Goal: Participate in discussion: Engage in conversation with other users on a specific topic

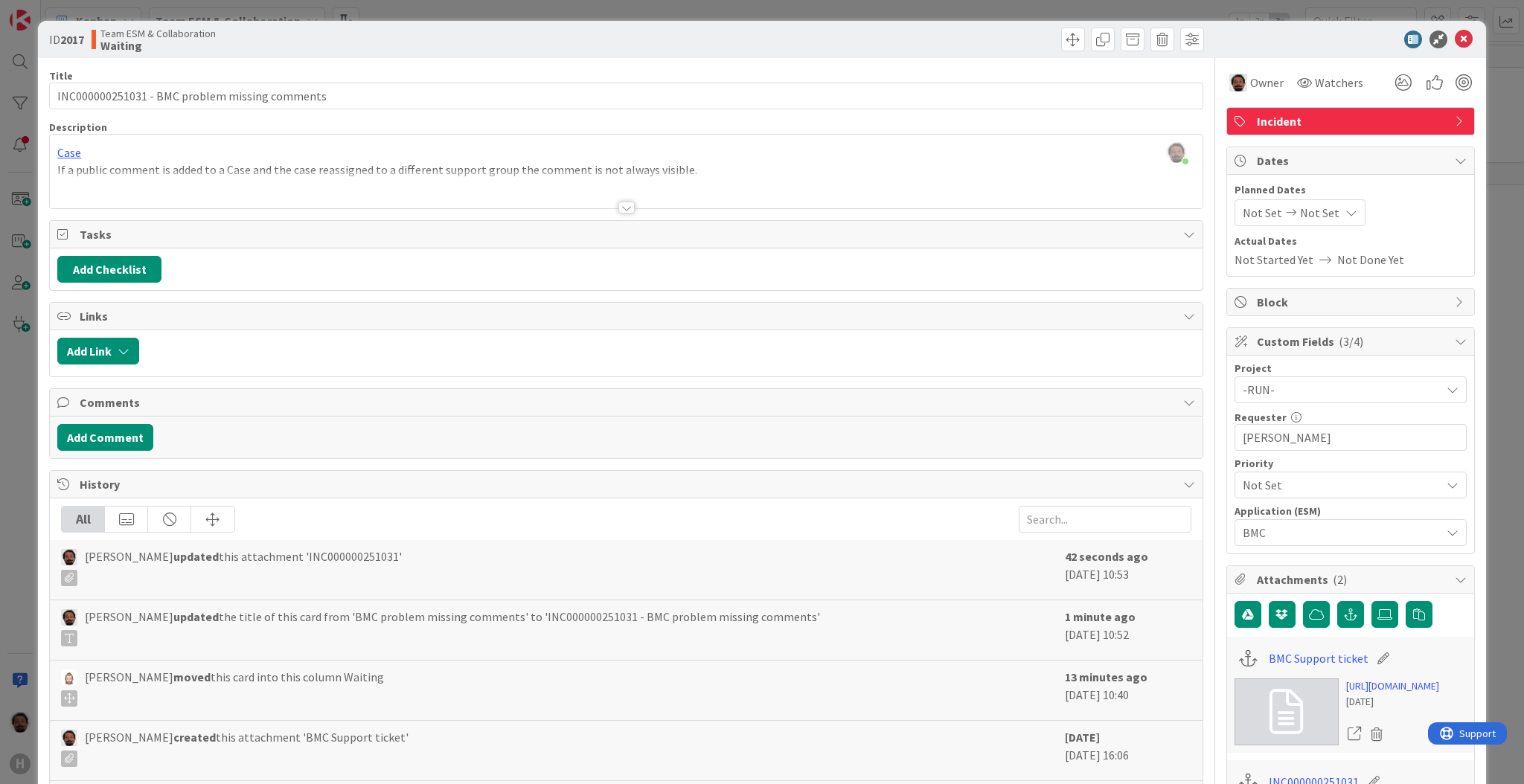
scroll to position [463, 0]
click at [1466, 36] on div "ID 2017 Team ESM & Collaboration Waiting" at bounding box center [761, 39] width 1448 height 37
click at [1455, 37] on icon at bounding box center [1464, 39] width 18 height 18
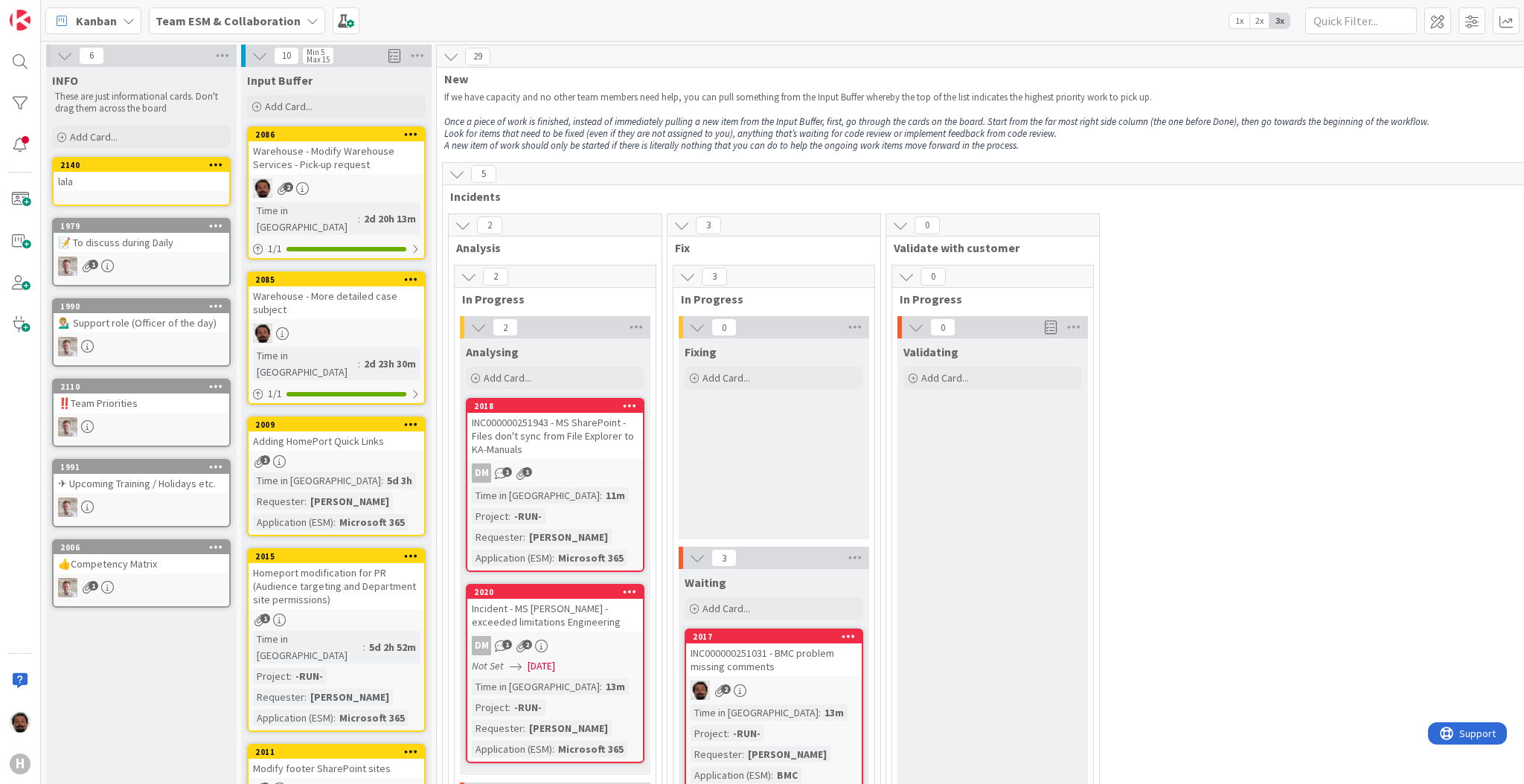
click at [172, 241] on div "📝 To discuss during Daily" at bounding box center [142, 243] width 176 height 20
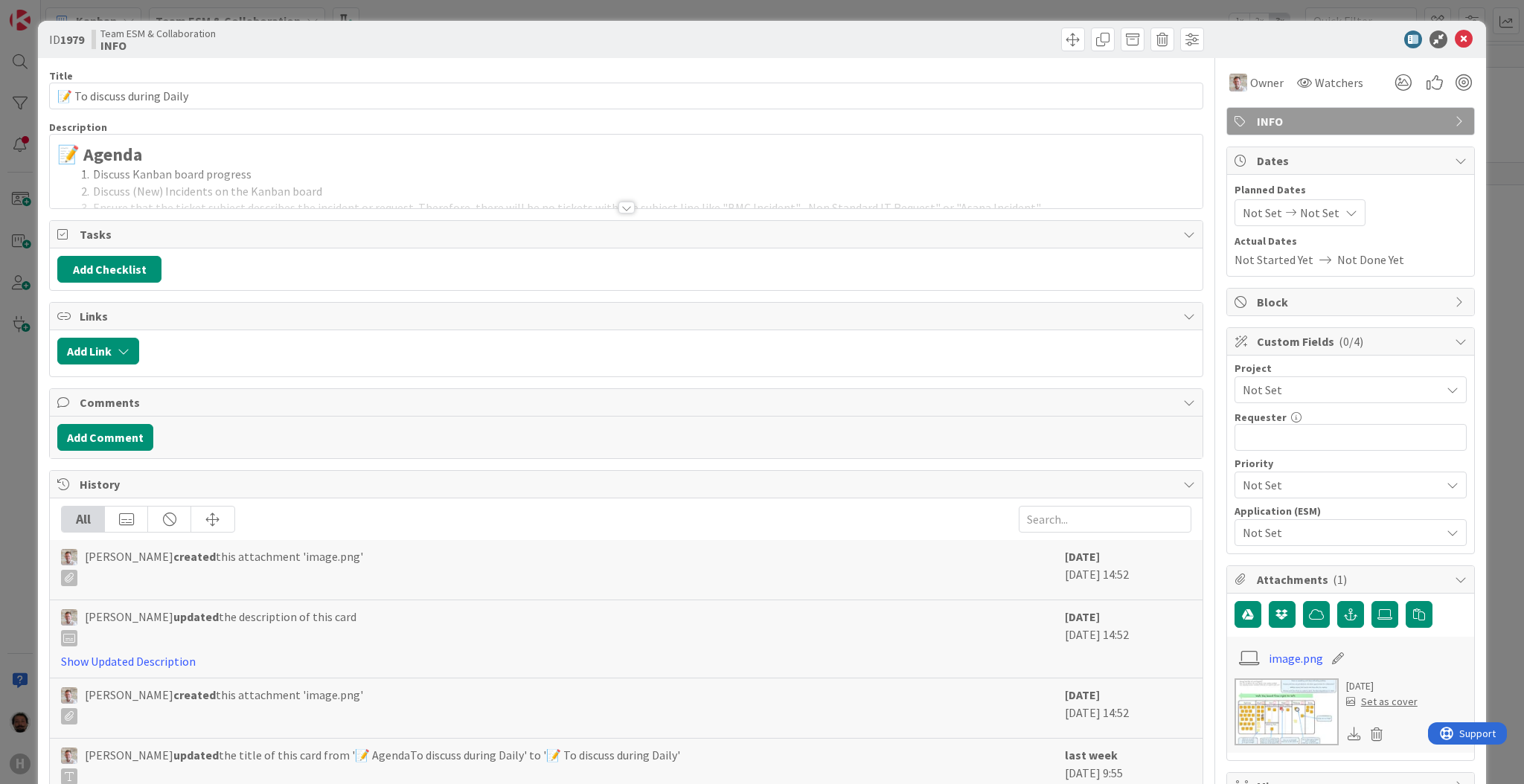
click at [626, 207] on div at bounding box center [626, 189] width 1152 height 38
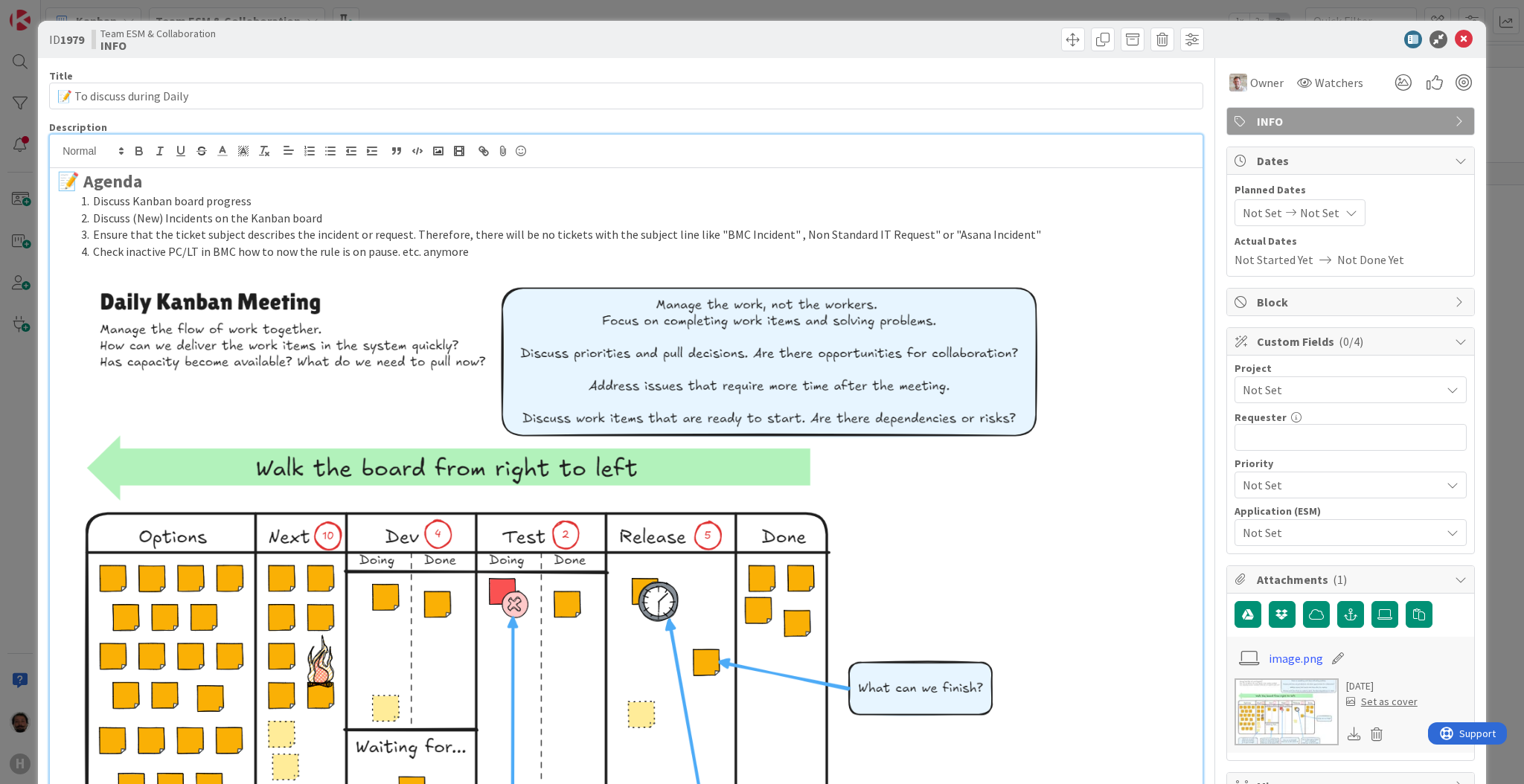
click at [498, 257] on li "Check inactive PC/LT in BMC how to now the rule is on pause. etc. anymore" at bounding box center [635, 251] width 1120 height 17
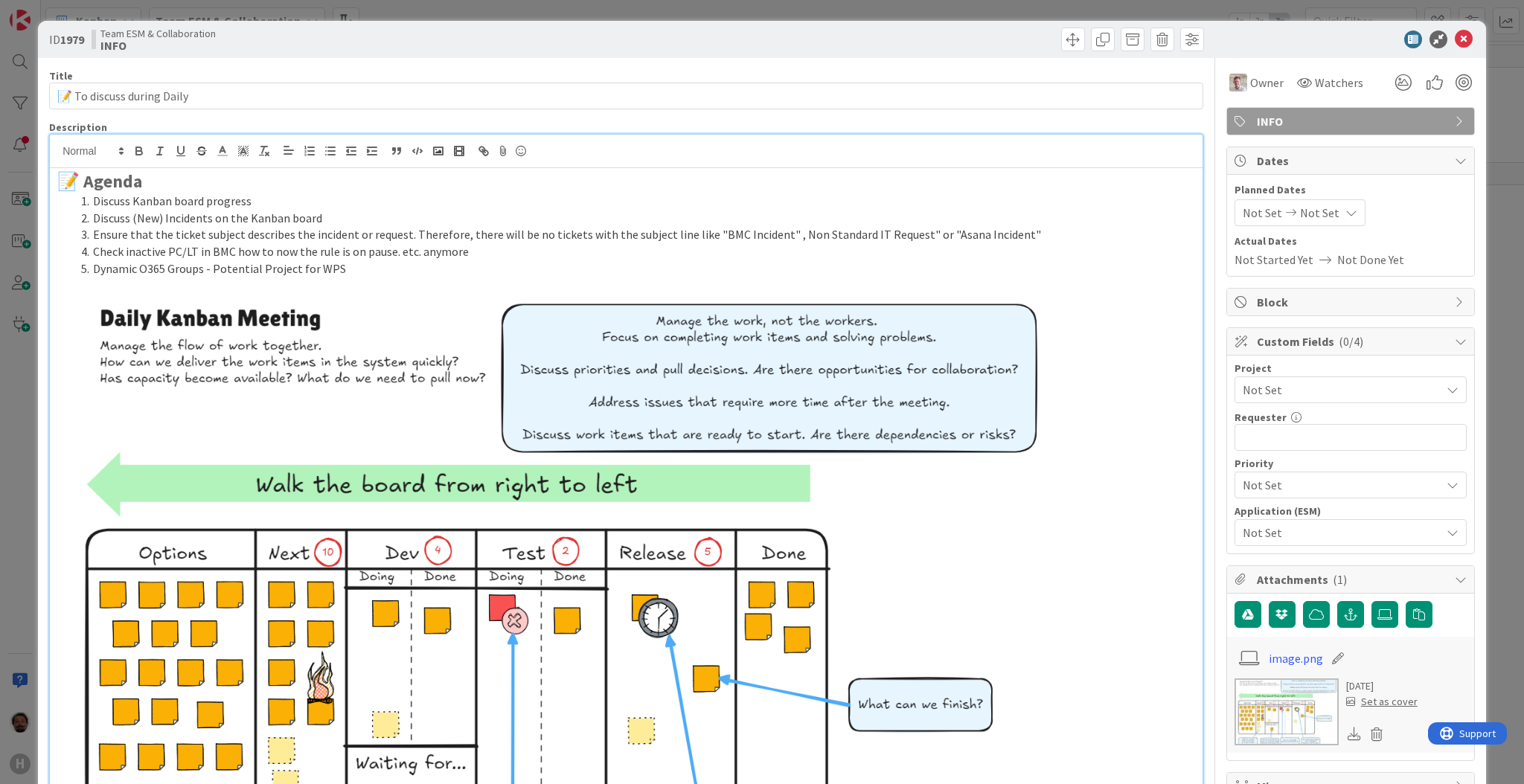
scroll to position [220, 0]
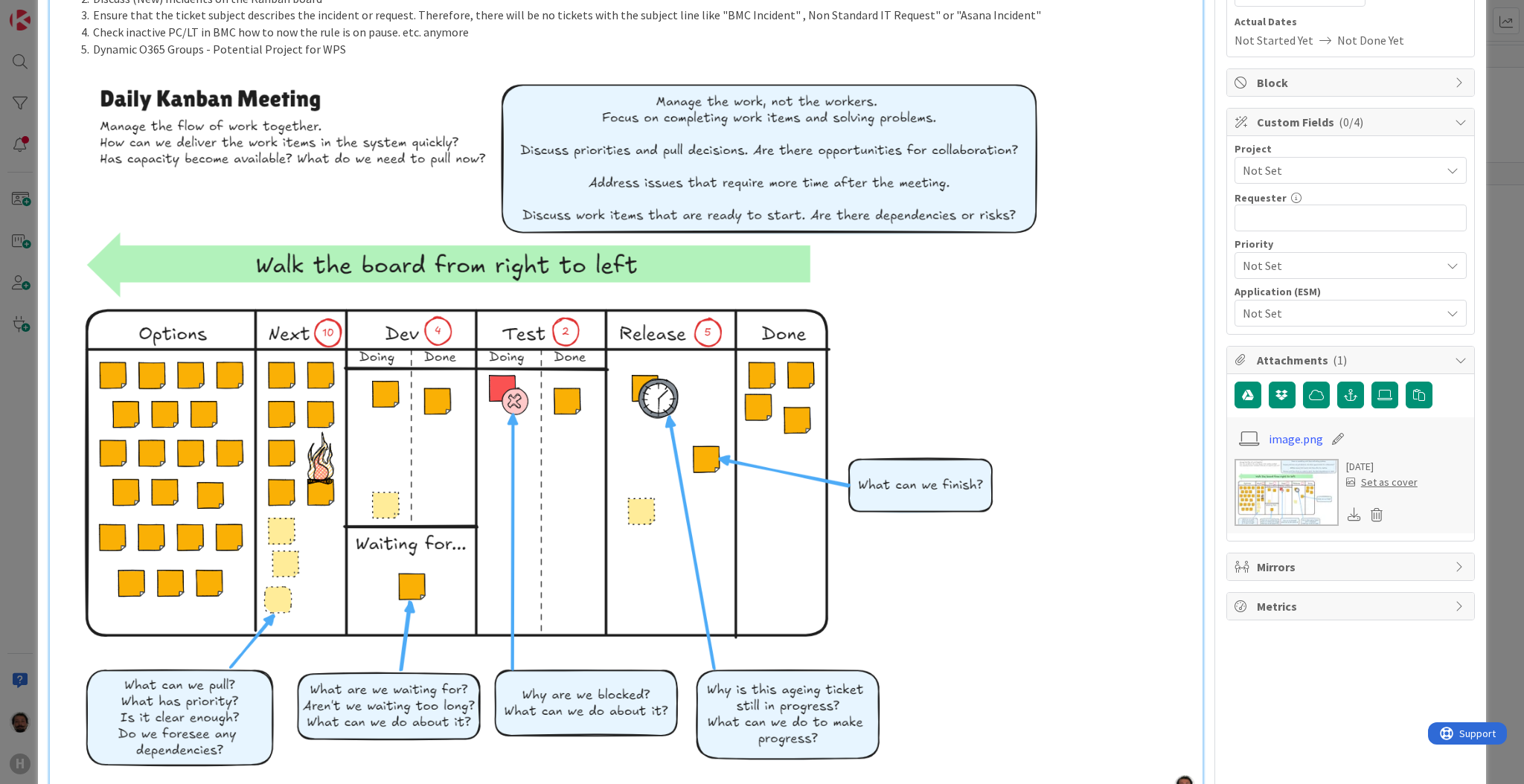
click at [361, 51] on li "Dynamic O365 Groups - Potential Project for WPS" at bounding box center [635, 49] width 1120 height 17
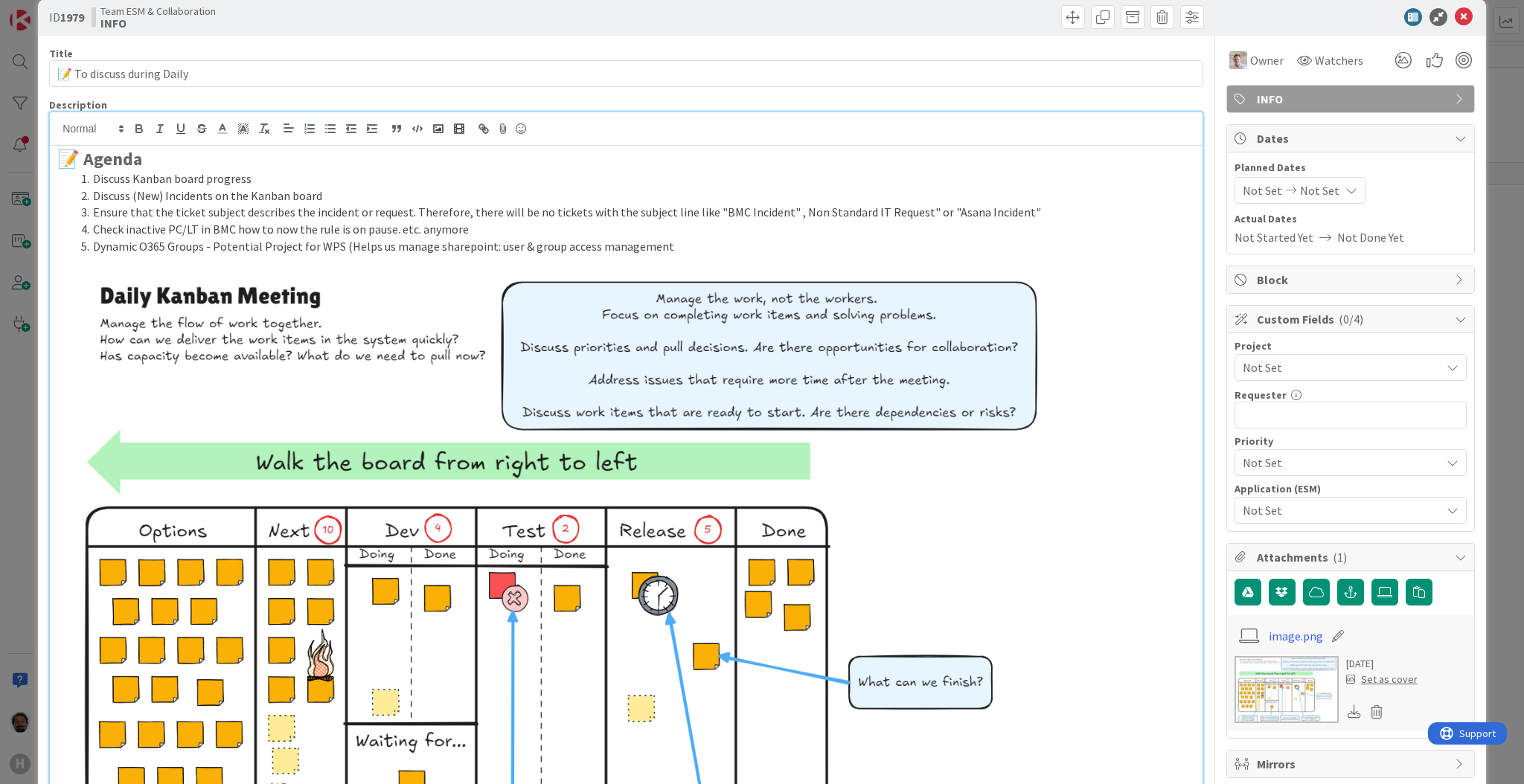
scroll to position [0, 0]
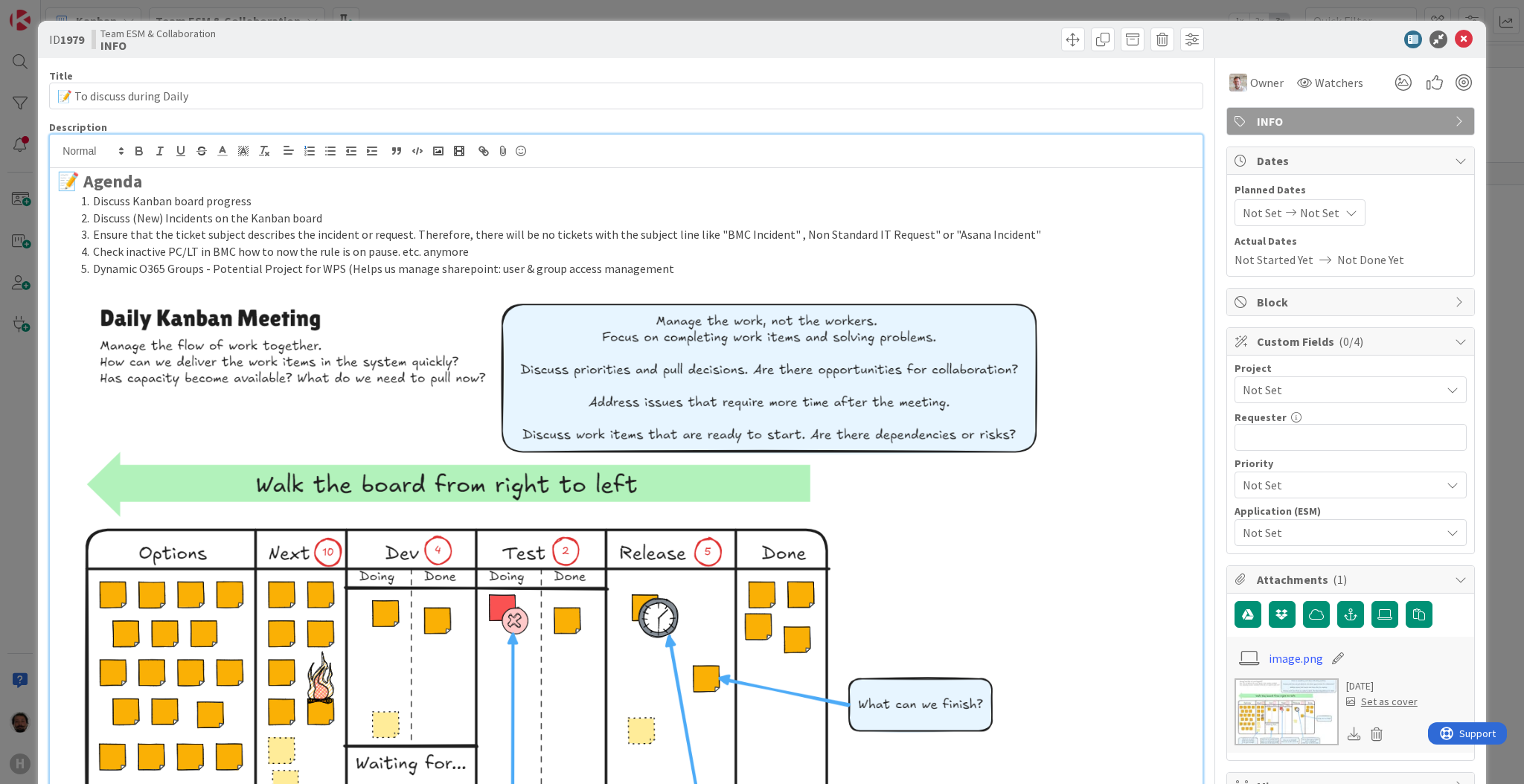
click at [671, 268] on li "Dynamic O365 Groups - Potential Project for WPS (Helps us manage sharepoint: us…" at bounding box center [635, 268] width 1120 height 17
click at [537, 266] on li "Dynamic O365 Groups - Potential Project for WPS (Helps us manage sharepoint: us…" at bounding box center [635, 268] width 1120 height 17
click at [661, 264] on li "Dynamic O365 Groups - Potential Project for WPS (Helps us manage sharepoint: us…" at bounding box center [635, 268] width 1120 height 17
click at [429, 272] on li "Dynamic O365 Groups - Potential Project for WPS (Helps us manage sharepoint: us…" at bounding box center [635, 268] width 1120 height 17
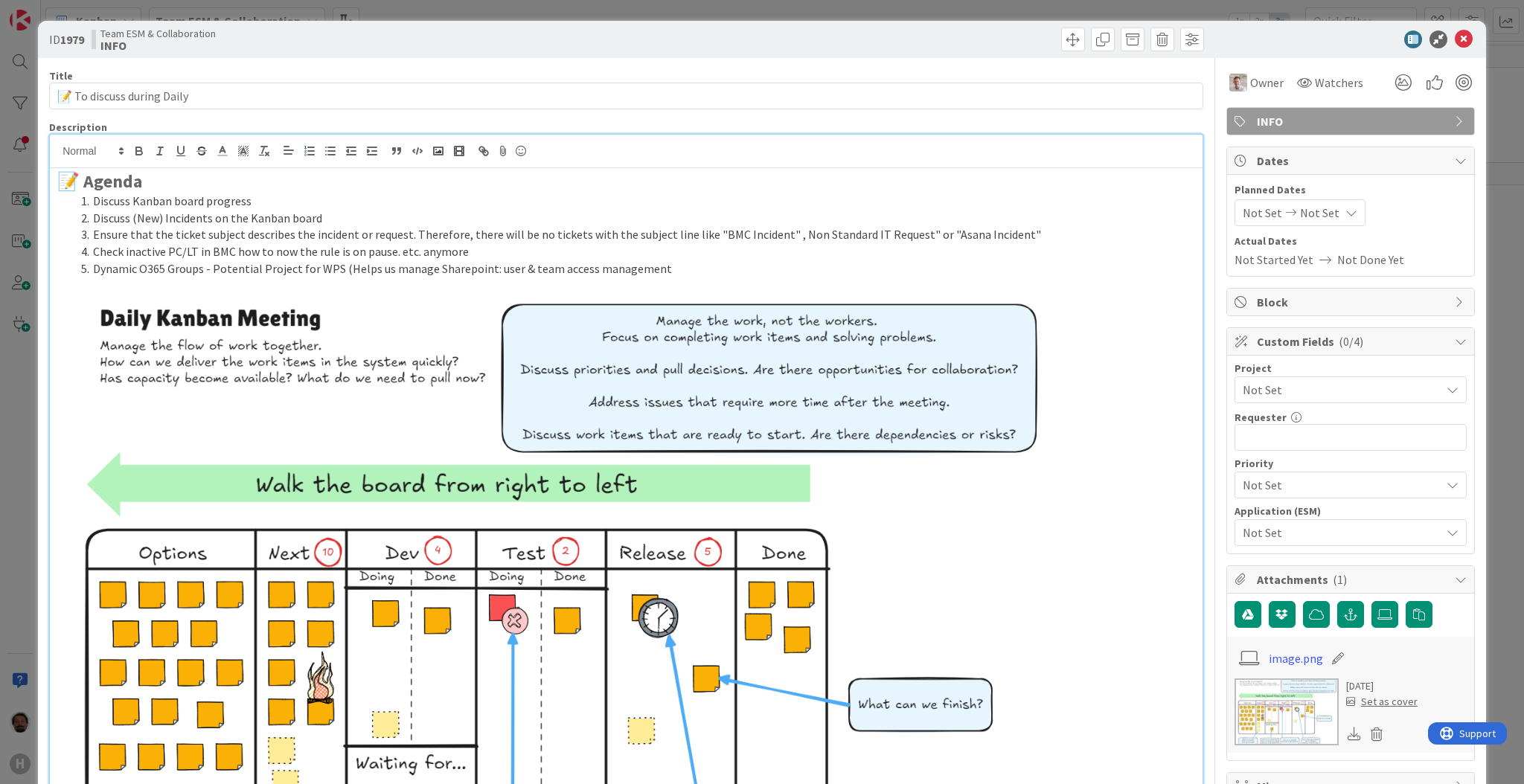
click at [663, 272] on li "Dynamic O365 Groups - Potential Project for WPS (Helps us manage Sharepoint: us…" at bounding box center [635, 268] width 1120 height 17
